Goal: Task Accomplishment & Management: Complete application form

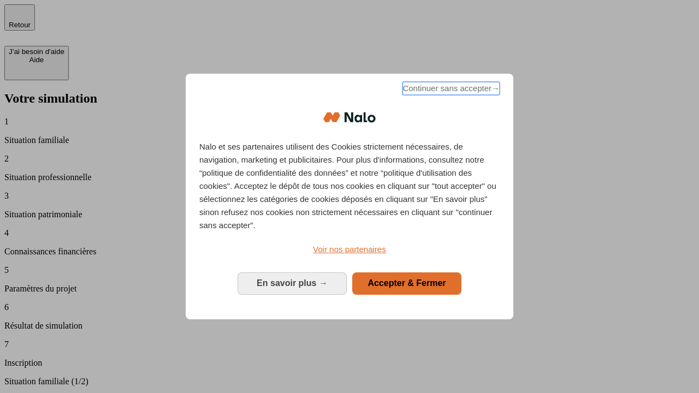
click at [450, 90] on span "Continuer sans accepter →" at bounding box center [450, 88] width 97 height 13
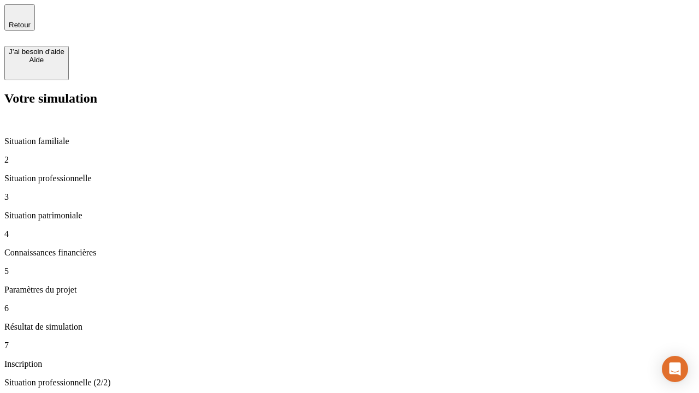
type input "30 000"
type input "40 000"
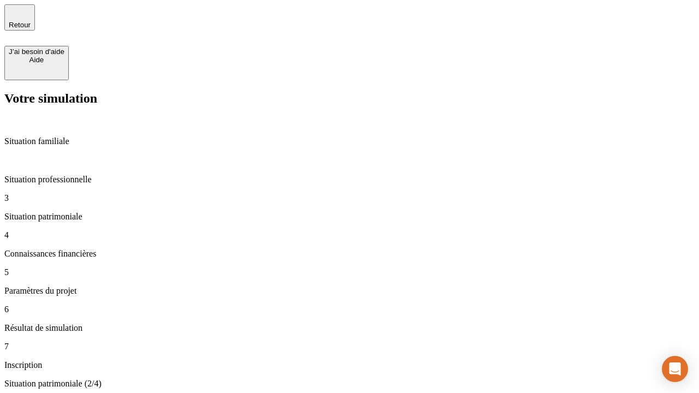
type input "1 100"
type input "20"
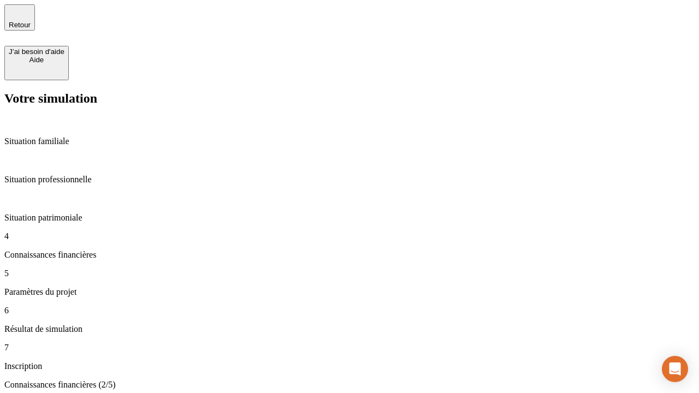
scroll to position [63, 0]
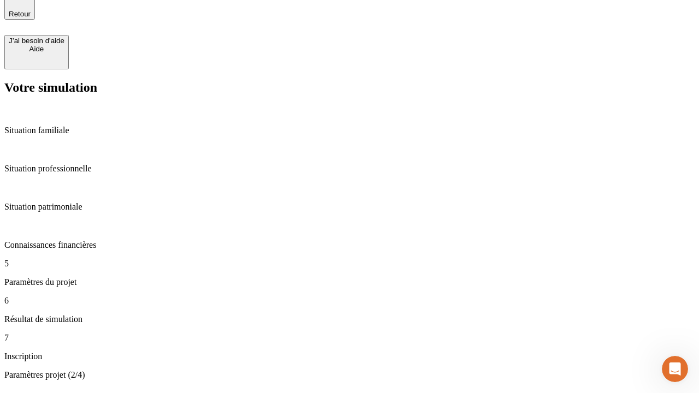
type input "40"
type input "62"
type input "50 000"
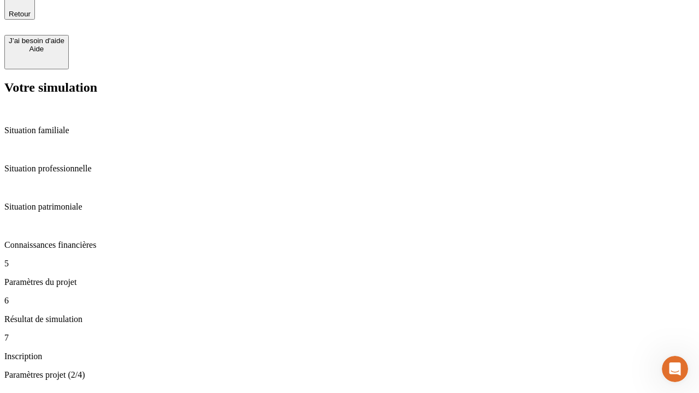
type input "640"
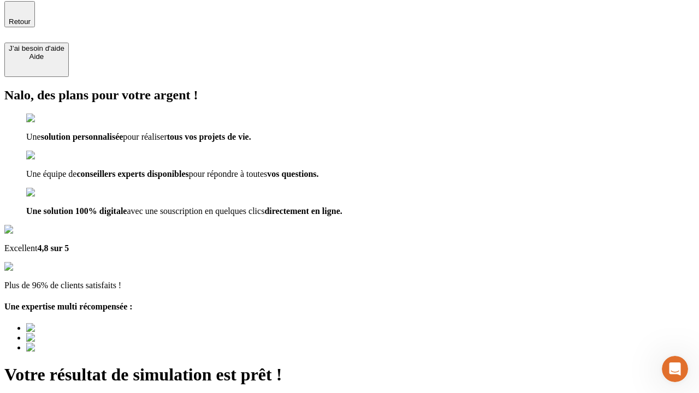
type input "[EMAIL_ADDRESS][DOMAIN_NAME]"
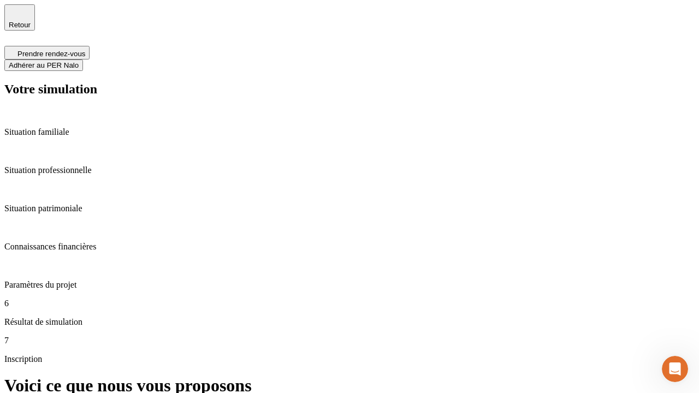
click at [79, 61] on span "Adhérer au PER Nalo" at bounding box center [44, 65] width 70 height 8
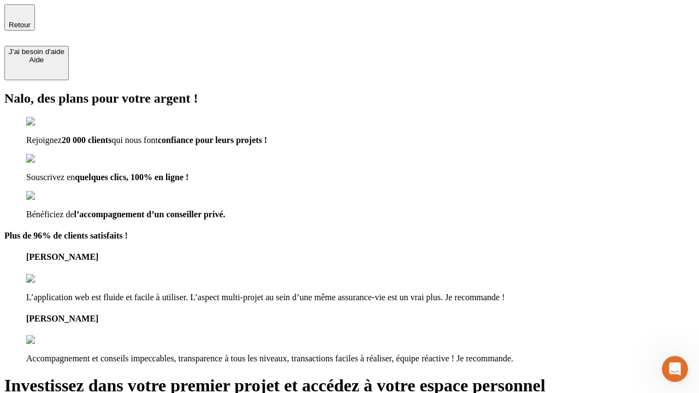
type input "abc"
